Goal: Task Accomplishment & Management: Use online tool/utility

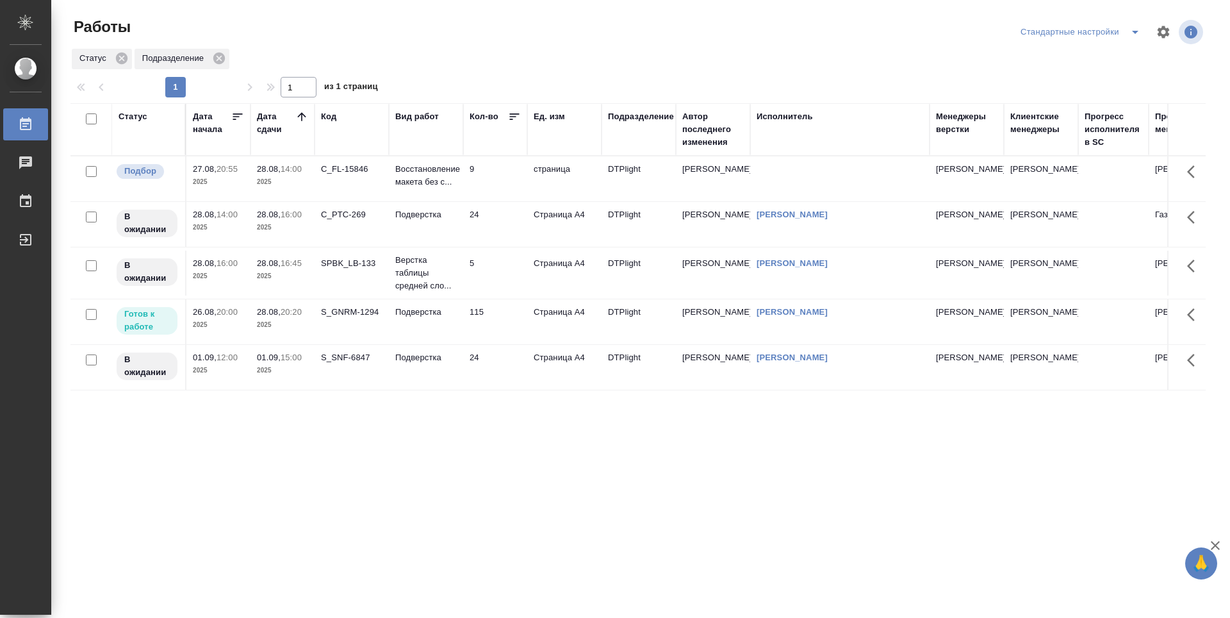
click at [514, 227] on td "24" at bounding box center [495, 224] width 64 height 45
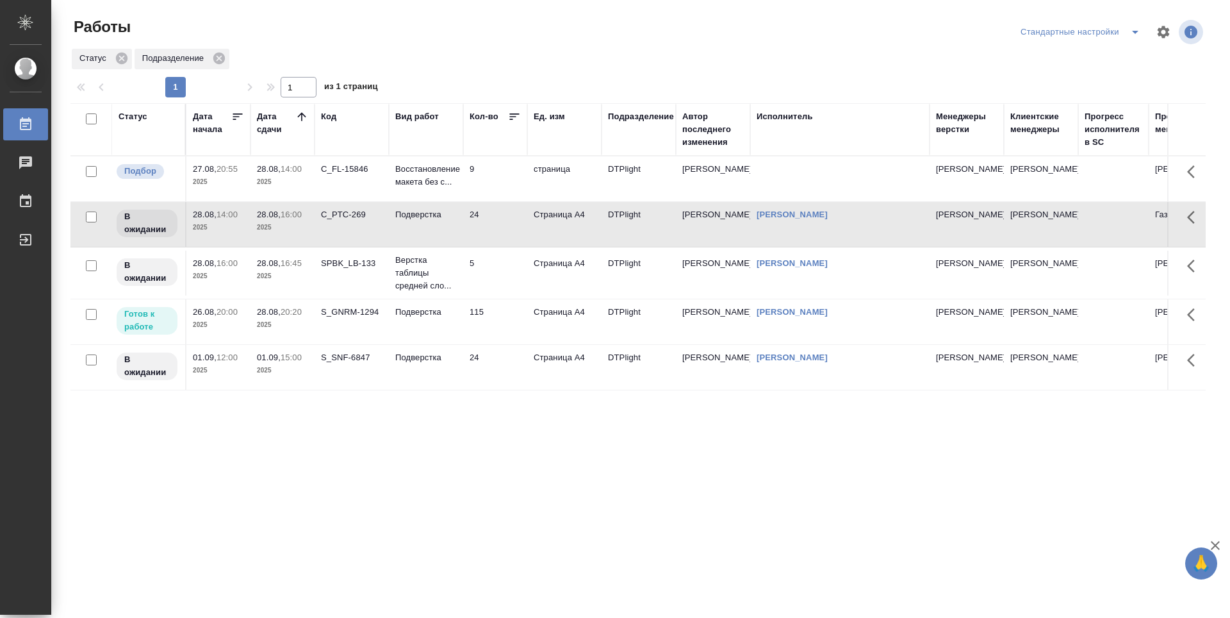
click at [509, 259] on td "5" at bounding box center [495, 273] width 64 height 45
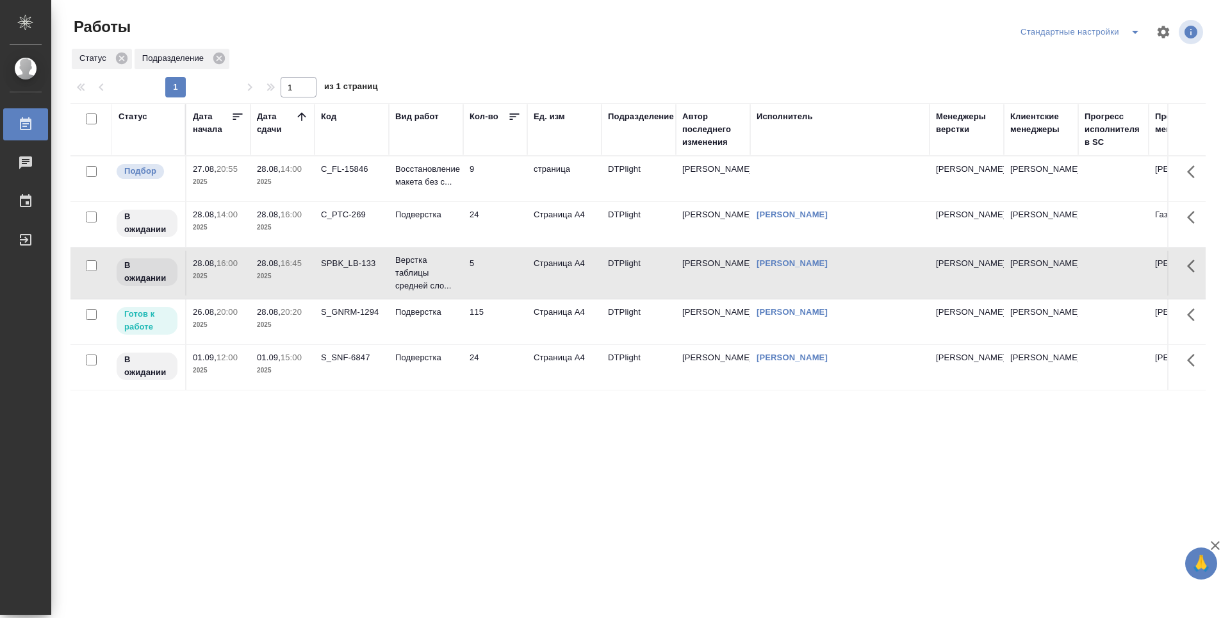
click at [501, 325] on td "115" at bounding box center [495, 321] width 64 height 45
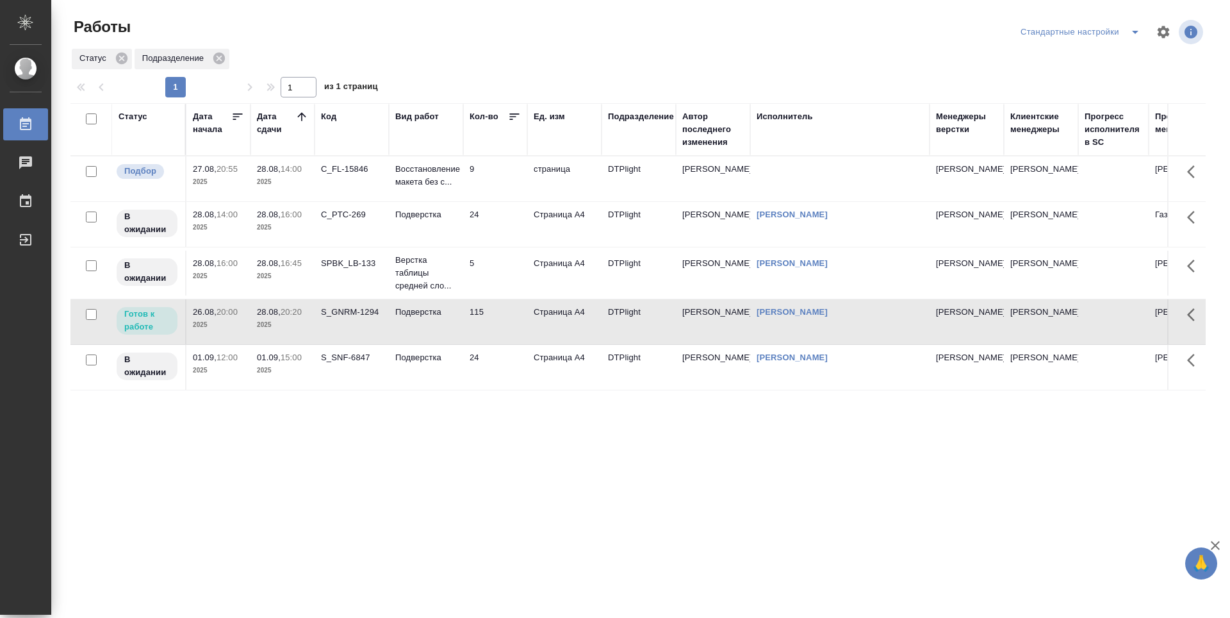
click at [501, 377] on td "24" at bounding box center [495, 367] width 64 height 45
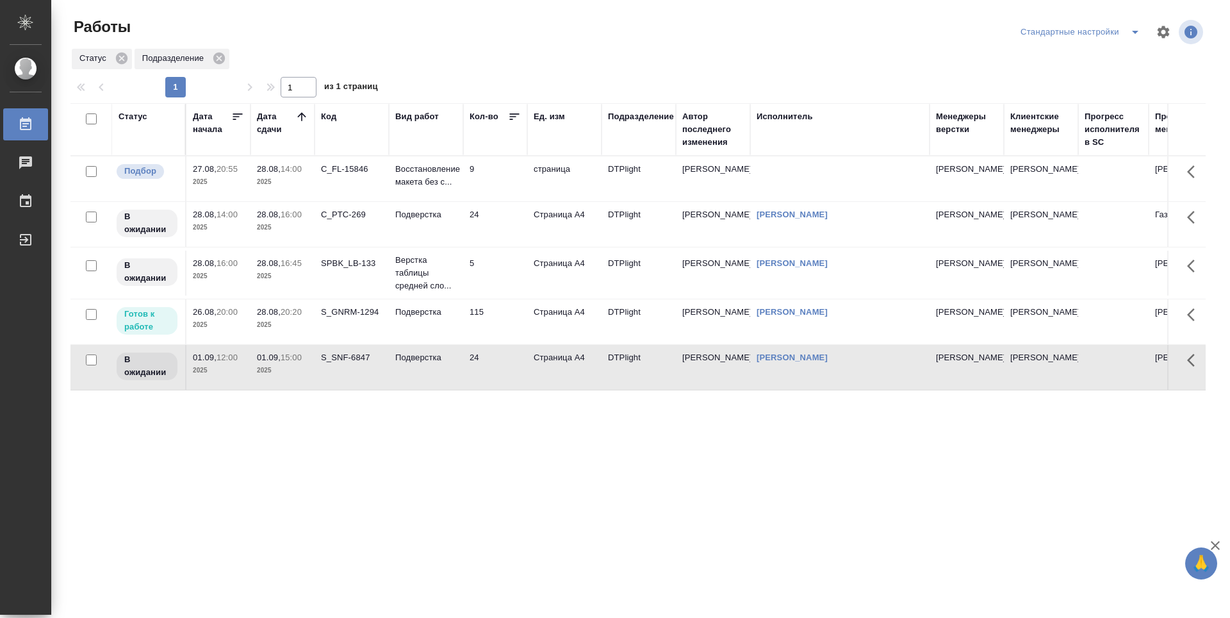
click at [501, 326] on td "115" at bounding box center [495, 321] width 64 height 45
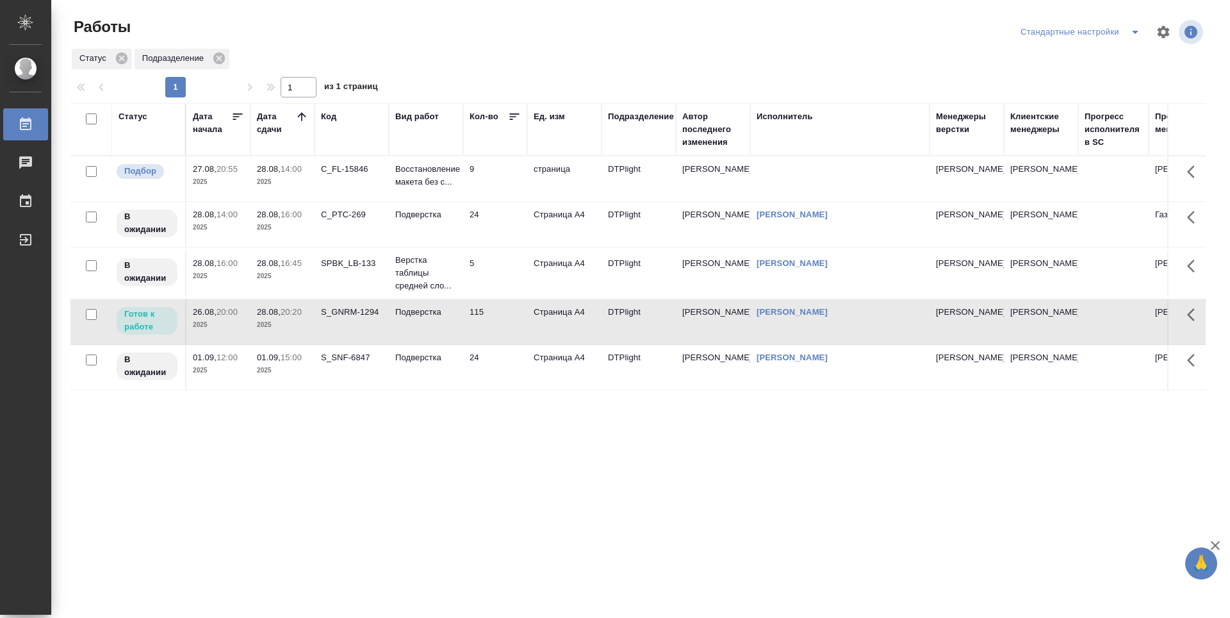
click at [501, 326] on td "115" at bounding box center [495, 321] width 64 height 45
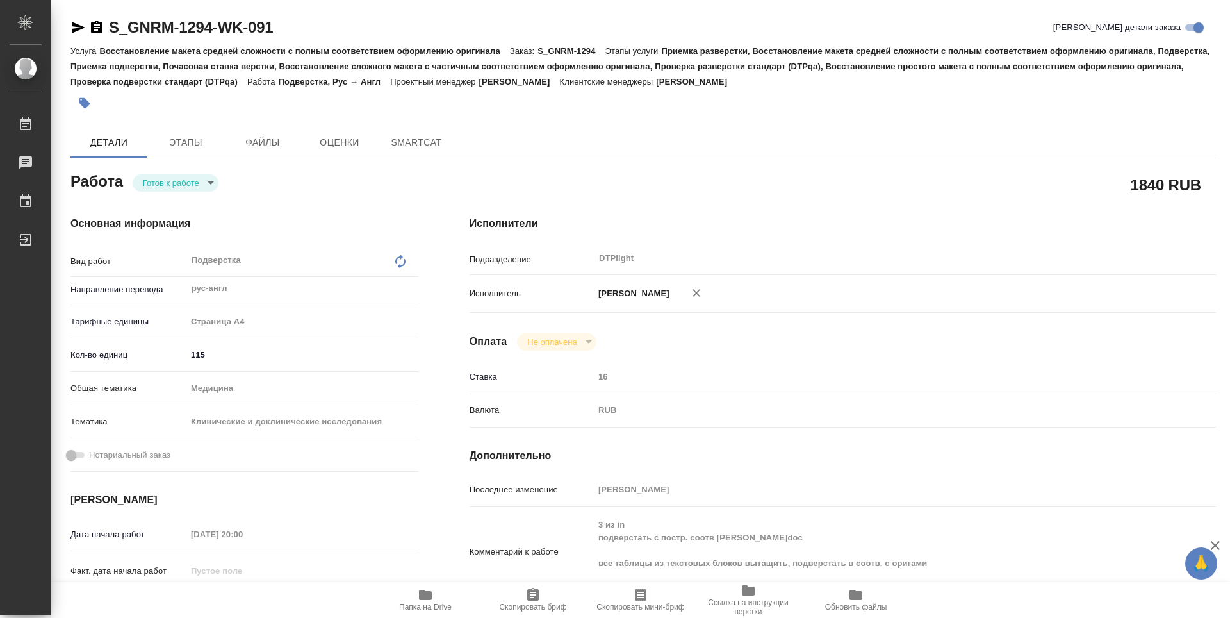
type textarea "x"
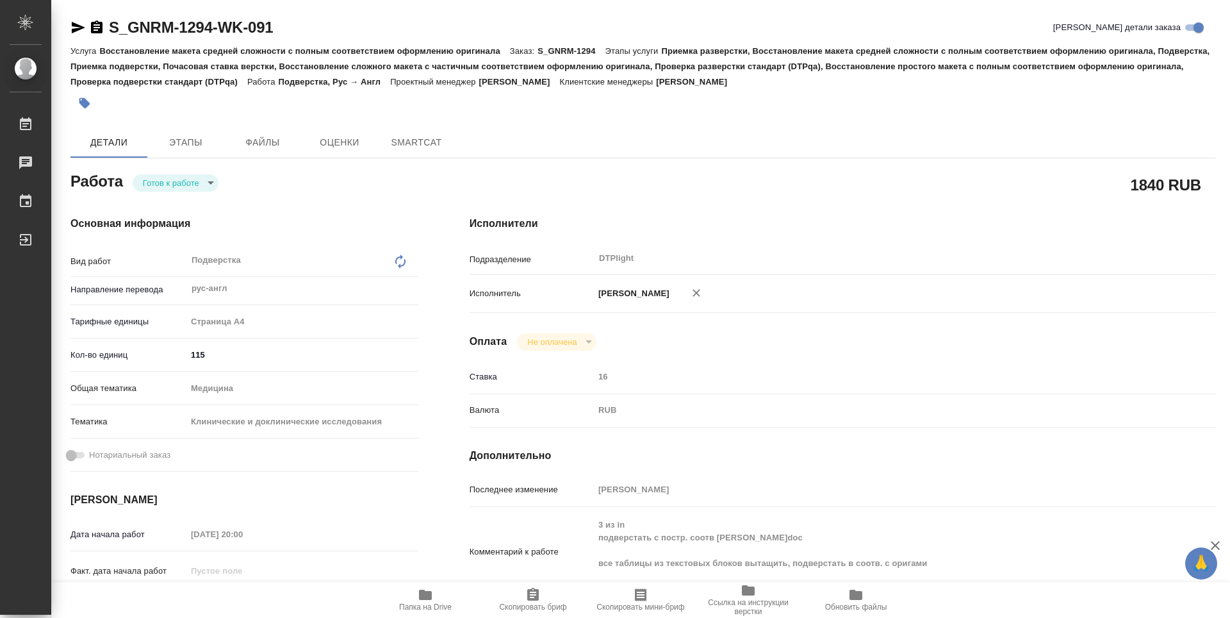
type textarea "x"
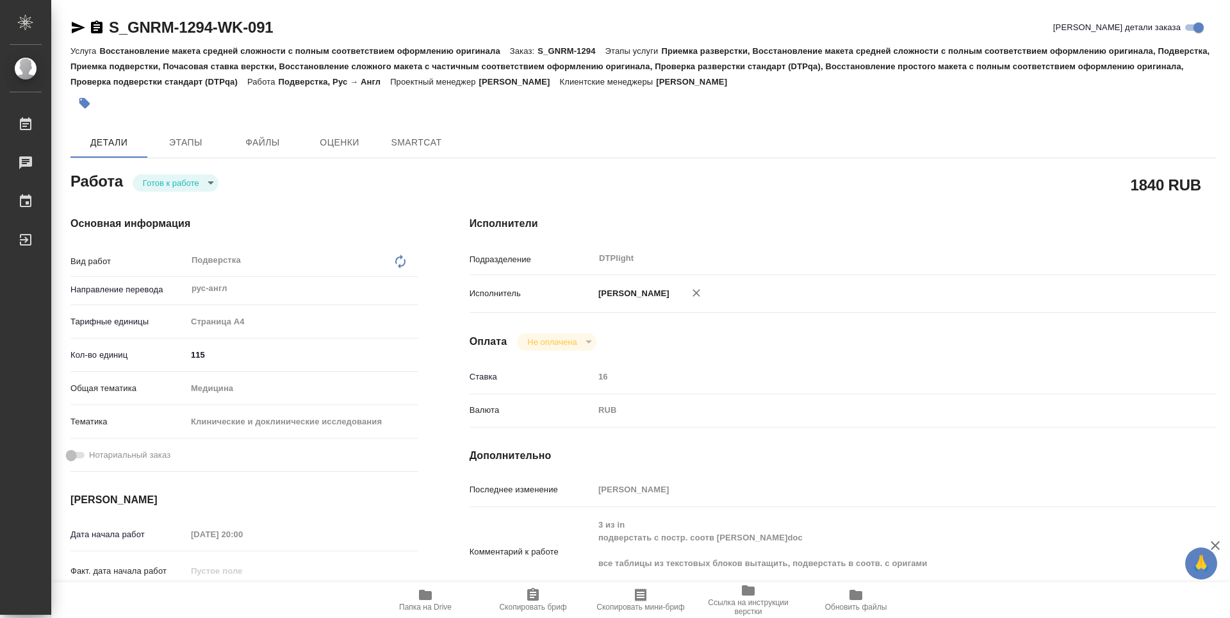
type textarea "x"
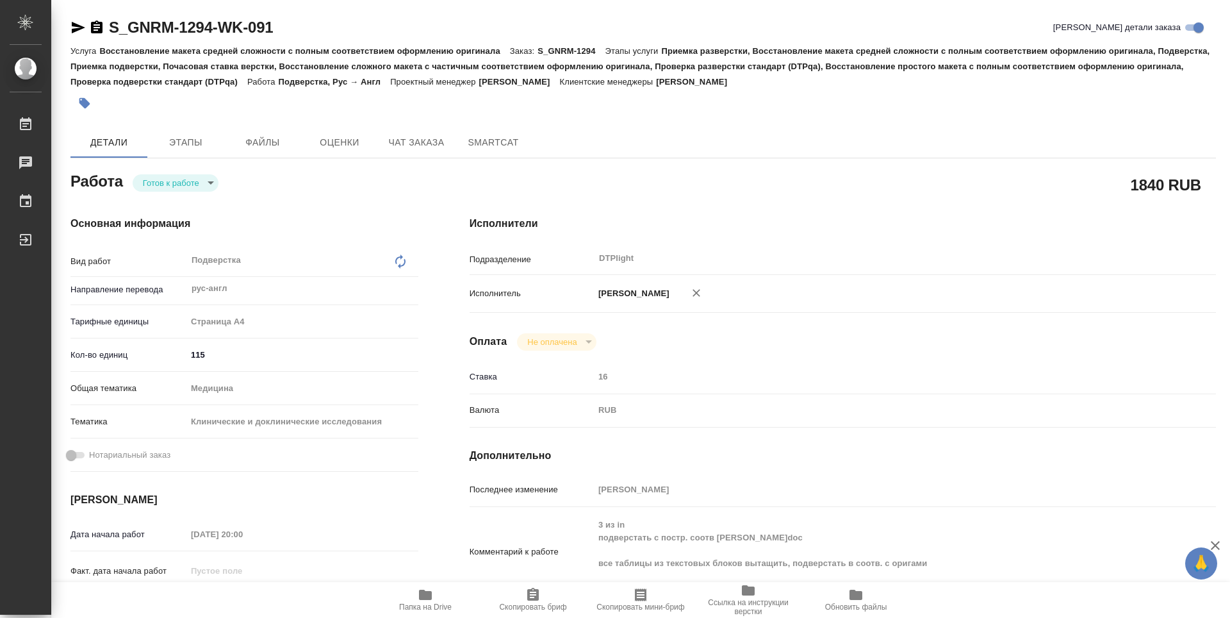
type textarea "x"
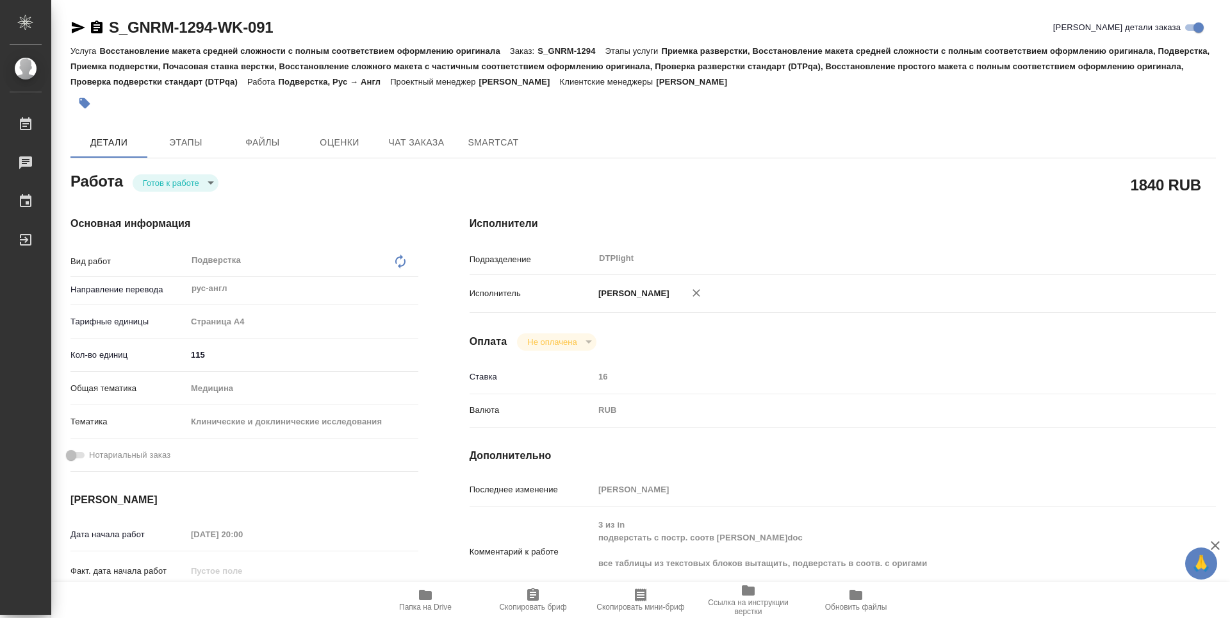
type textarea "x"
